Goal: Task Accomplishment & Management: Complete application form

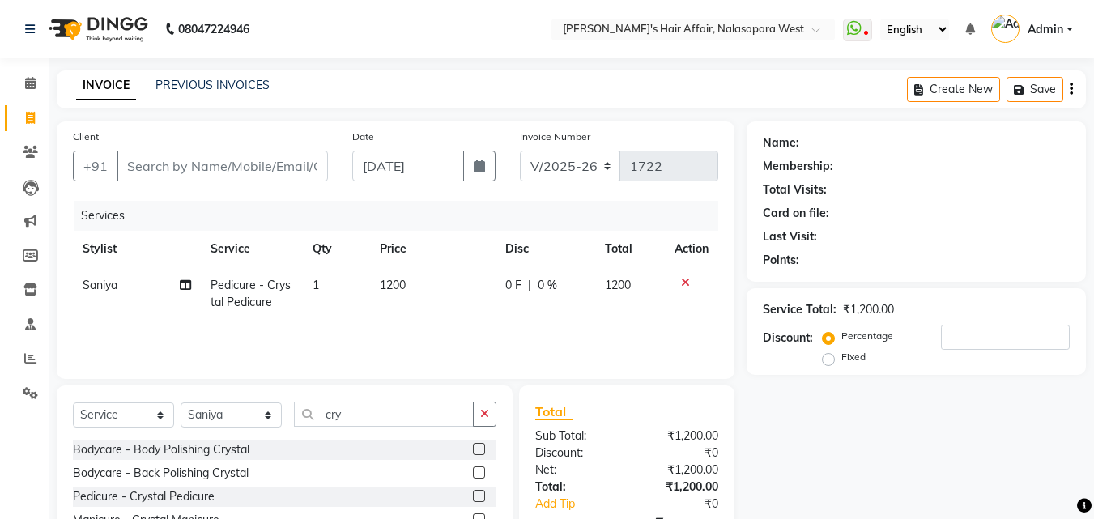
select select "6172"
select select "service"
select select "81199"
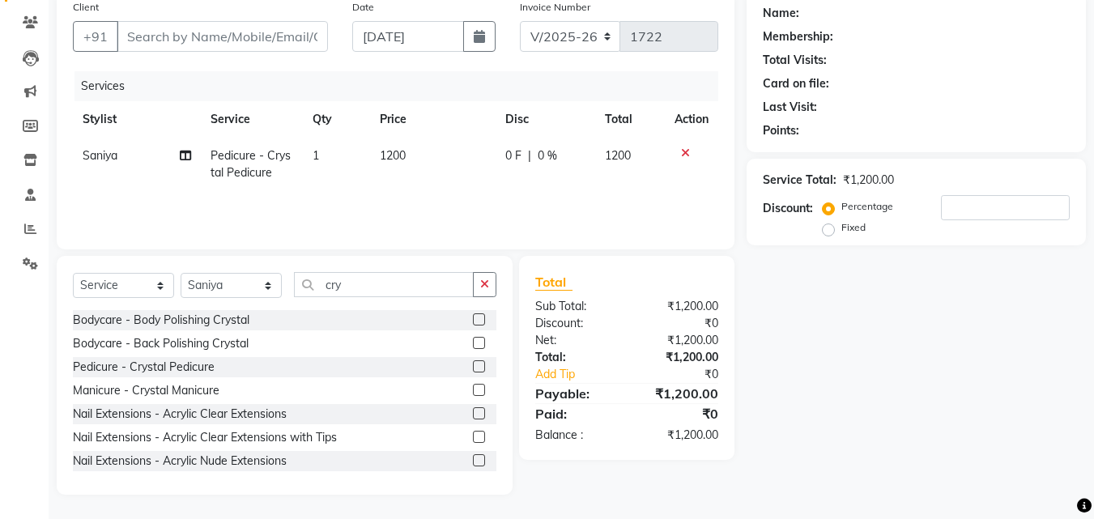
type input "7"
type input "0"
type input "7738487666"
click at [303, 35] on span "Add Client" at bounding box center [286, 36] width 64 height 16
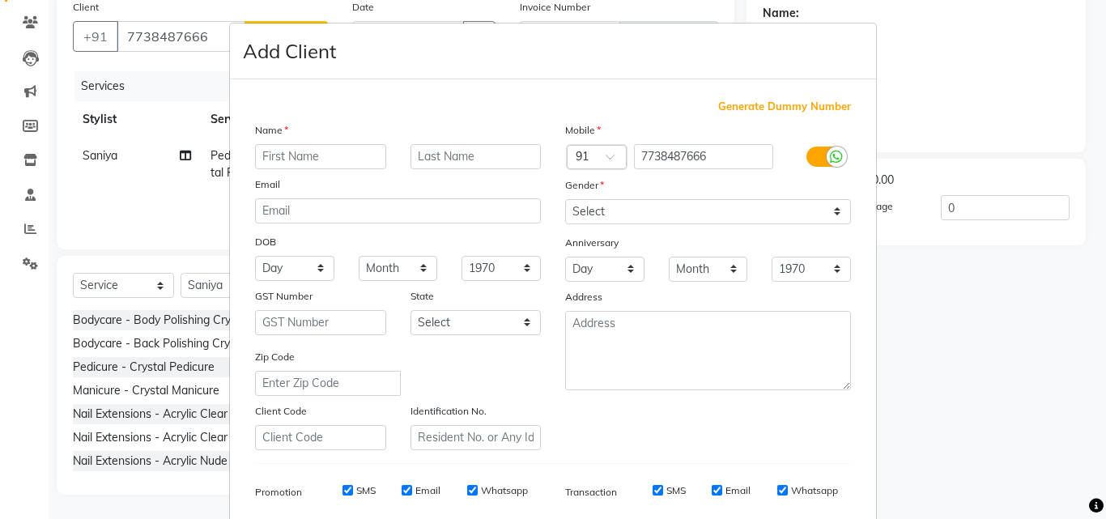
click at [304, 158] on input "text" at bounding box center [320, 156] width 131 height 25
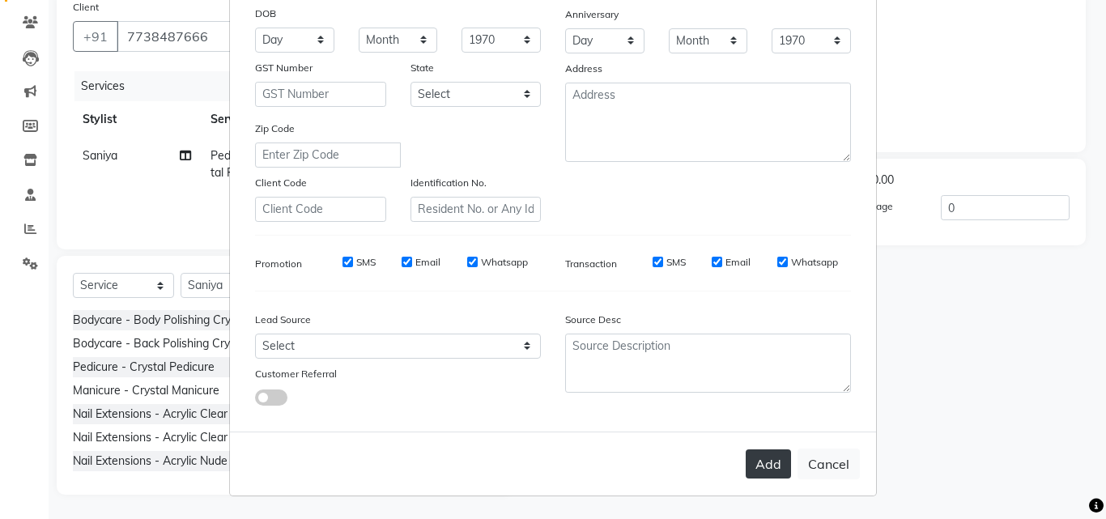
type input "[PERSON_NAME]"
click at [748, 461] on button "Add" at bounding box center [768, 463] width 45 height 29
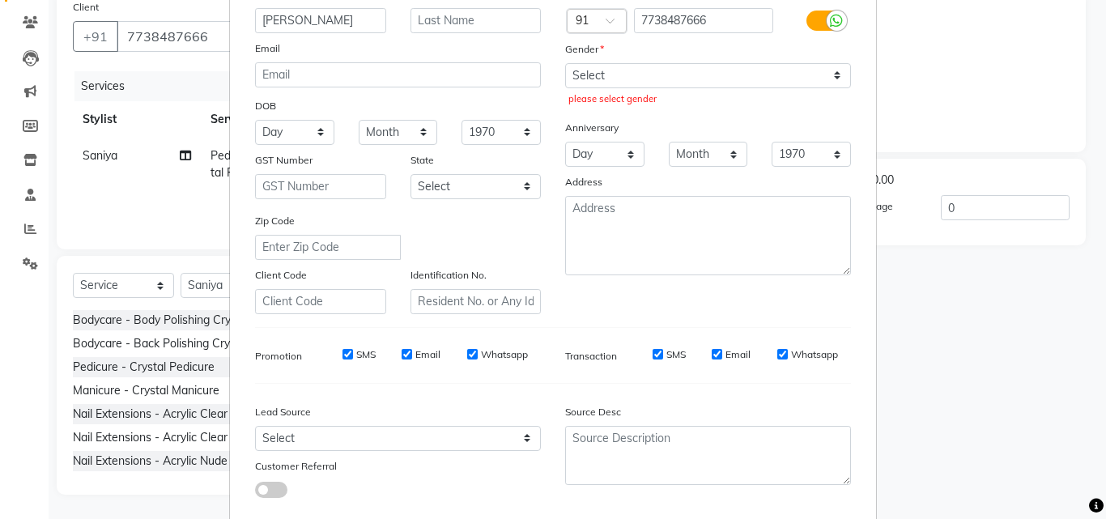
scroll to position [0, 0]
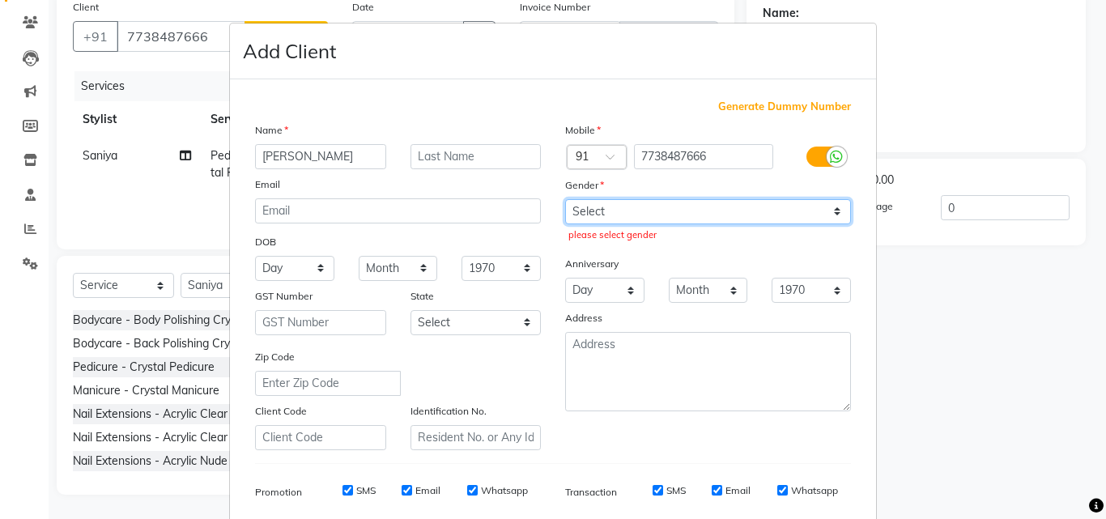
click at [623, 216] on select "Select [DEMOGRAPHIC_DATA] [DEMOGRAPHIC_DATA] Other Prefer Not To Say" at bounding box center [708, 211] width 286 height 25
select select "[DEMOGRAPHIC_DATA]"
click at [565, 199] on select "Select [DEMOGRAPHIC_DATA] [DEMOGRAPHIC_DATA] Other Prefer Not To Say" at bounding box center [708, 211] width 286 height 25
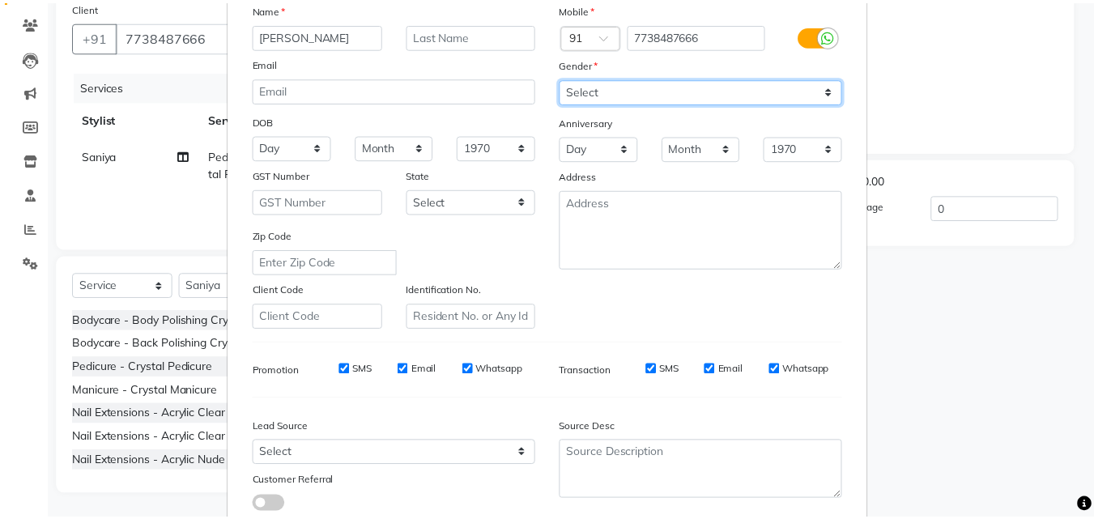
scroll to position [228, 0]
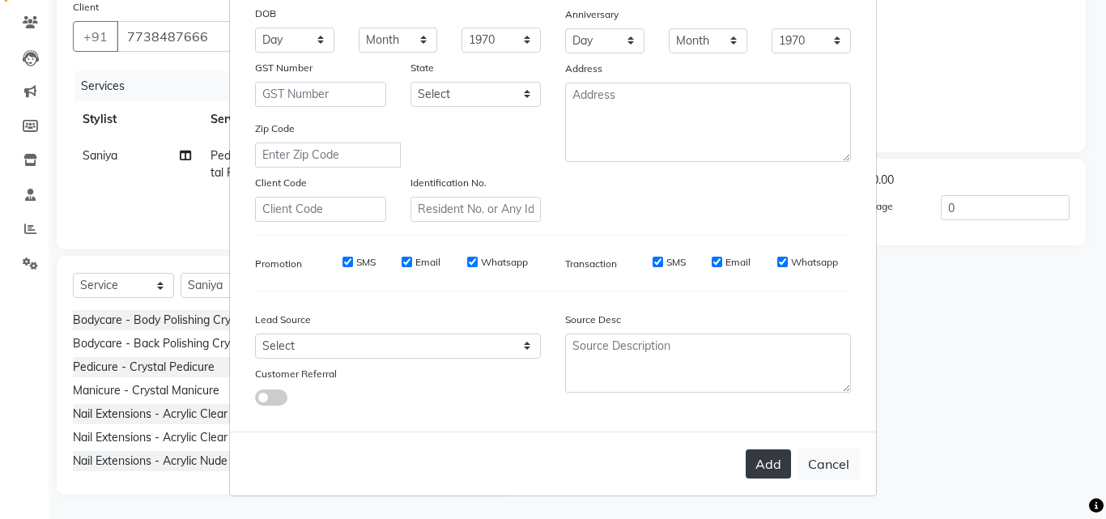
click at [768, 474] on button "Add" at bounding box center [768, 463] width 45 height 29
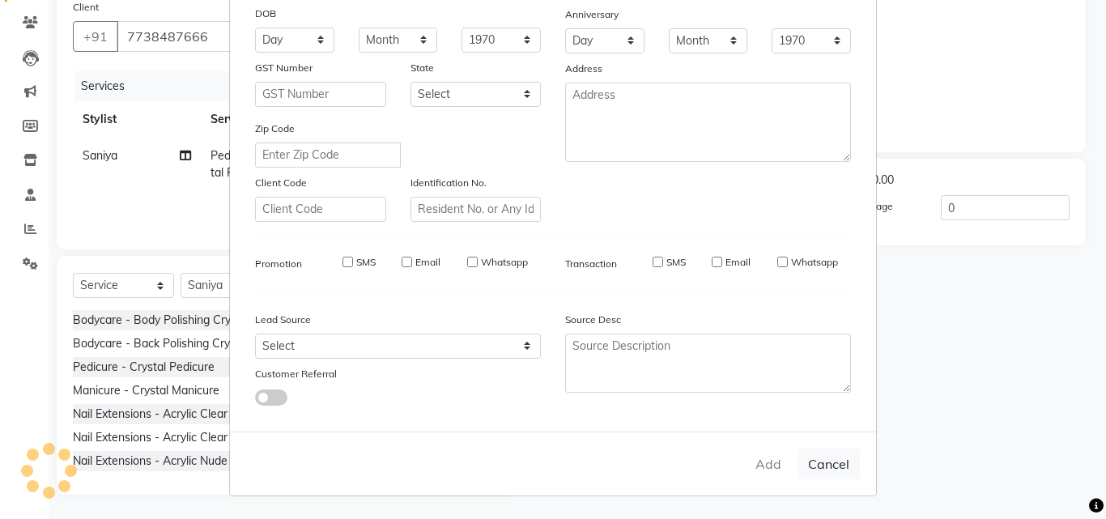
select select
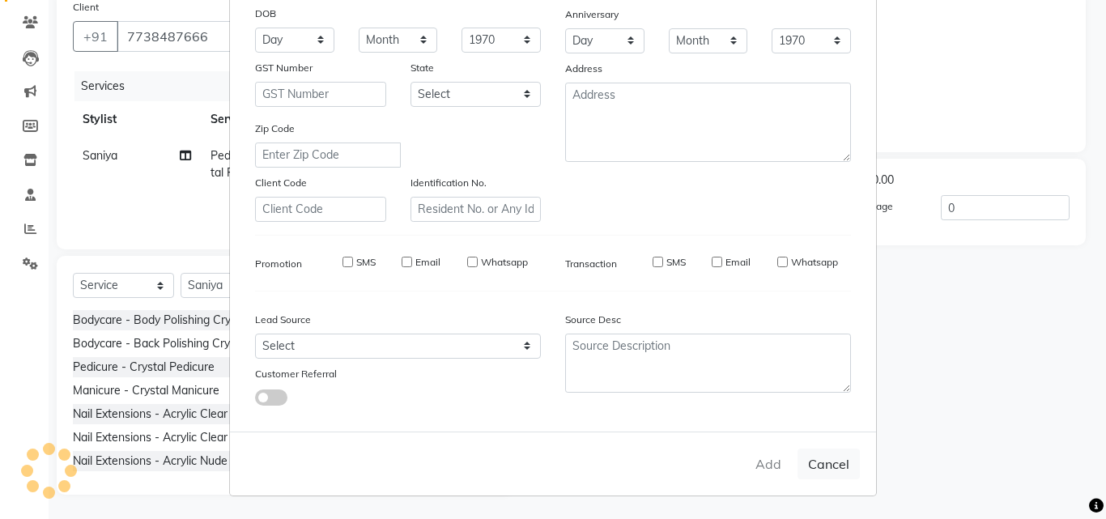
select select
checkbox input "false"
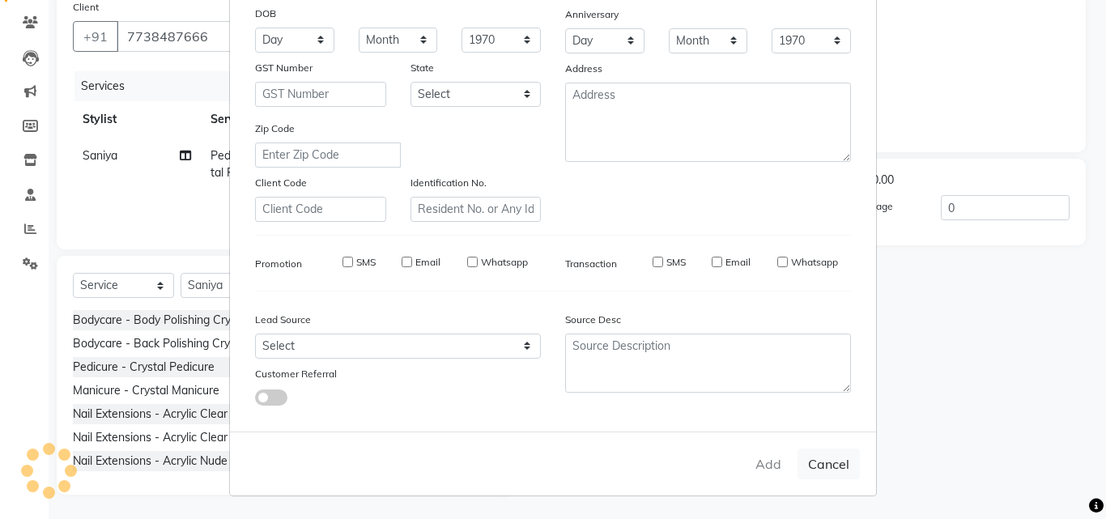
checkbox input "false"
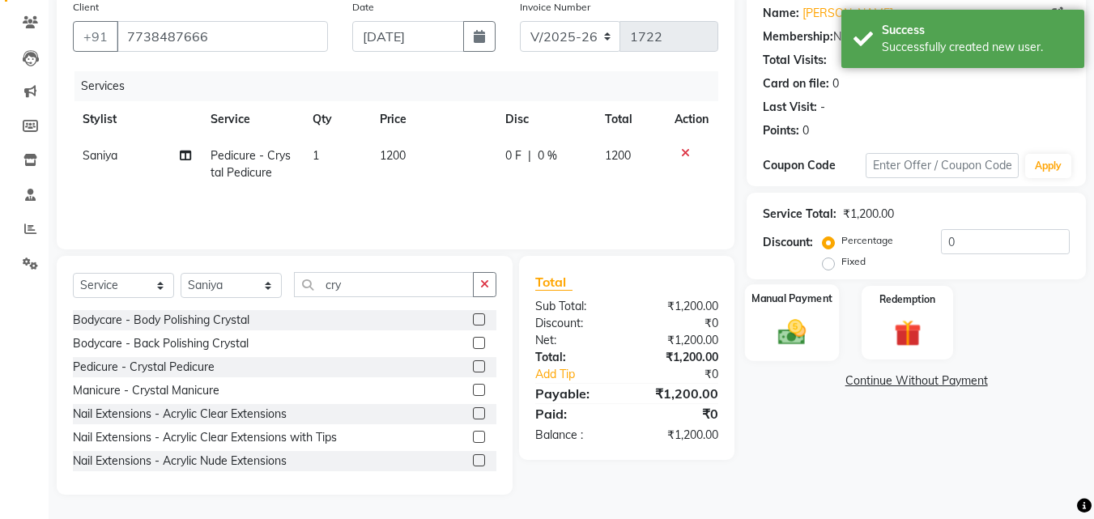
click at [774, 328] on img at bounding box center [791, 332] width 45 height 32
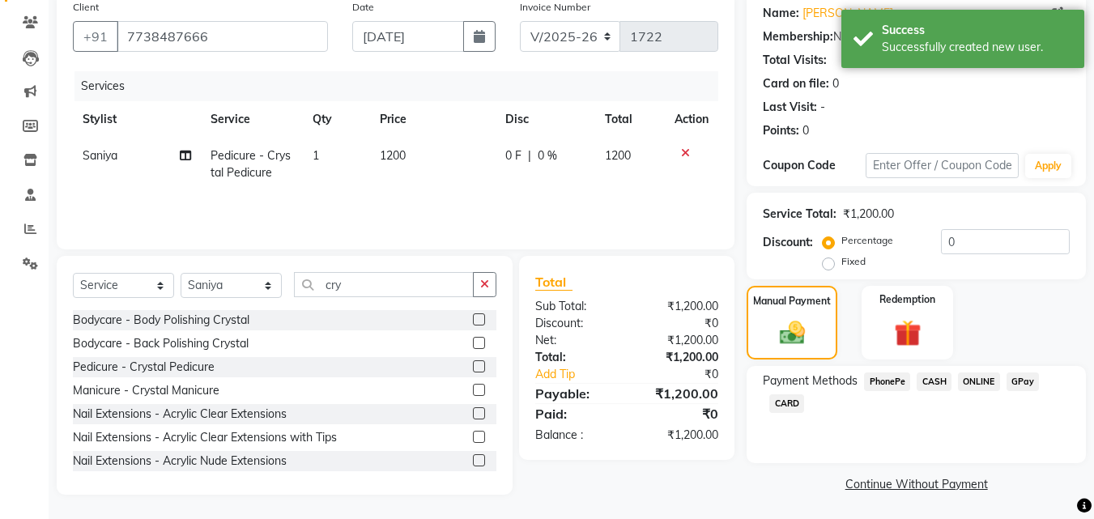
click at [1022, 377] on span "GPay" at bounding box center [1022, 381] width 33 height 19
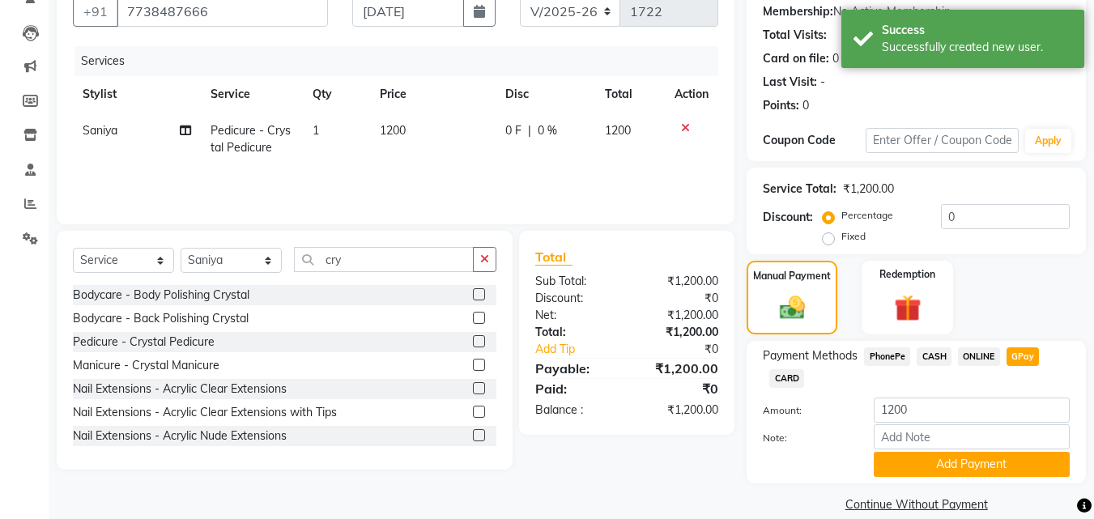
scroll to position [176, 0]
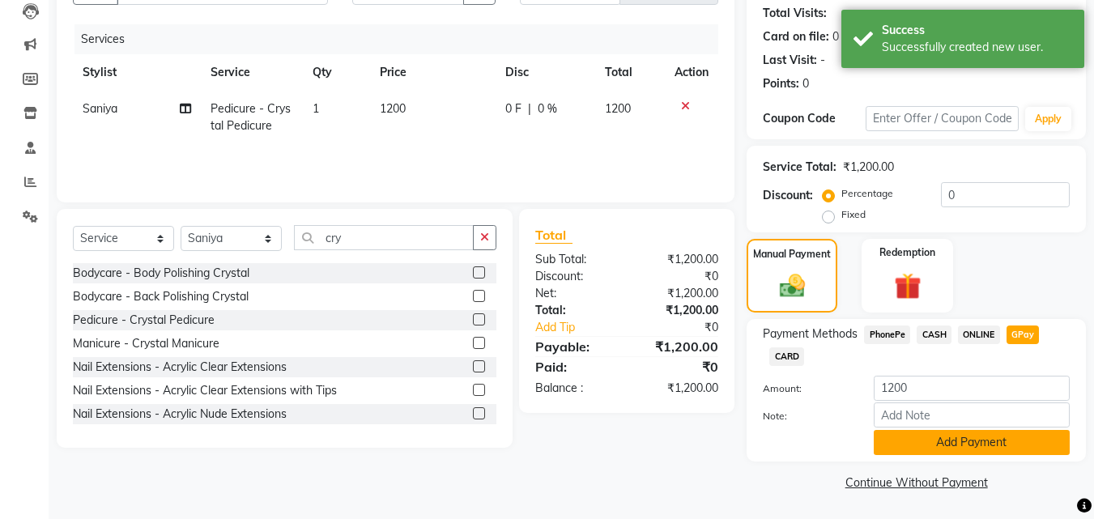
click at [895, 445] on button "Add Payment" at bounding box center [972, 442] width 196 height 25
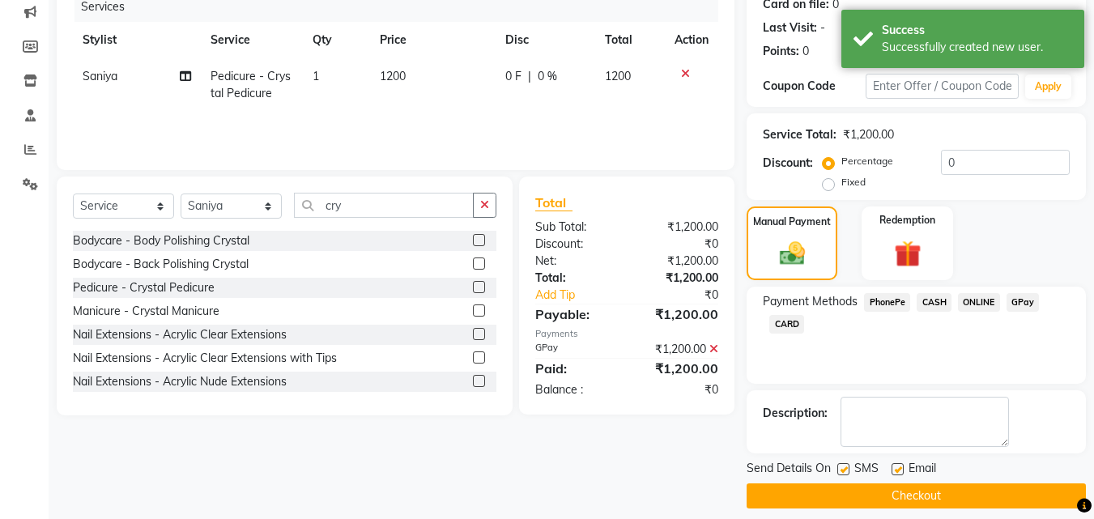
scroll to position [223, 0]
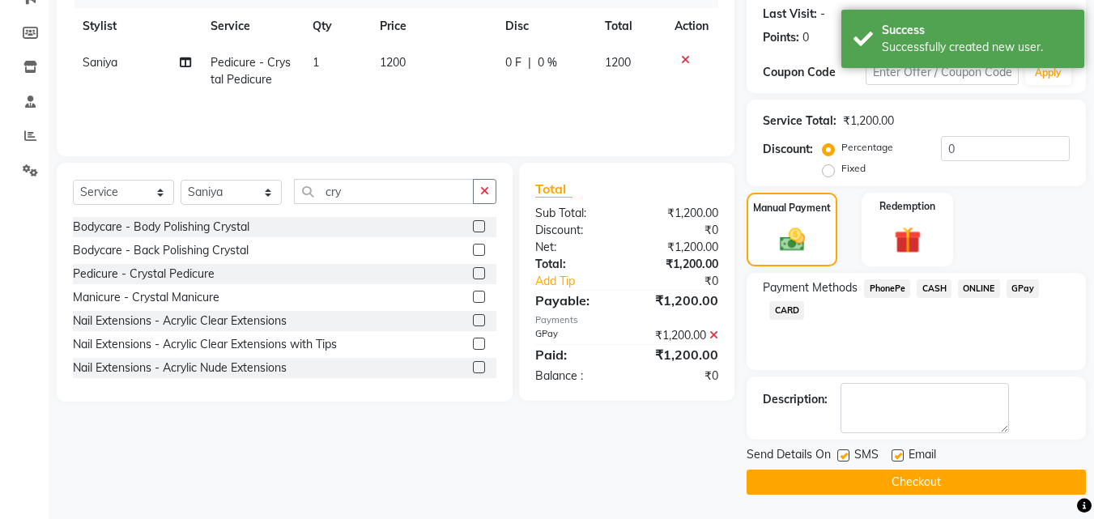
click at [820, 491] on button "Checkout" at bounding box center [915, 482] width 339 height 25
